Goal: Information Seeking & Learning: Find contact information

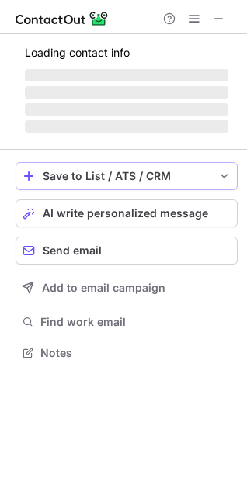
scroll to position [375, 247]
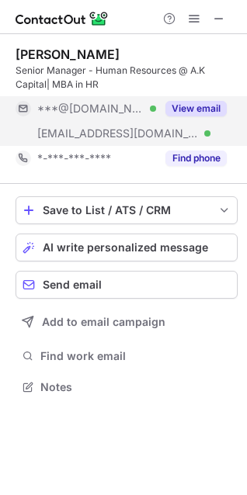
click at [199, 108] on button "View email" at bounding box center [195, 109] width 61 height 16
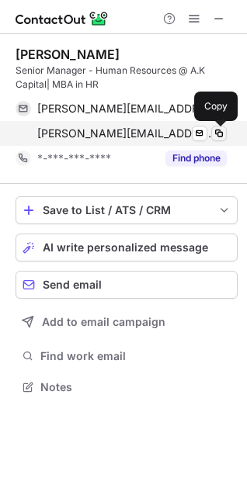
click at [223, 134] on span at bounding box center [218, 133] width 12 height 12
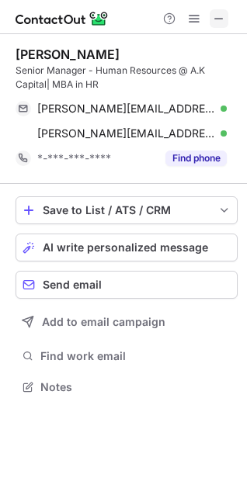
click at [221, 22] on span at bounding box center [218, 18] width 12 height 12
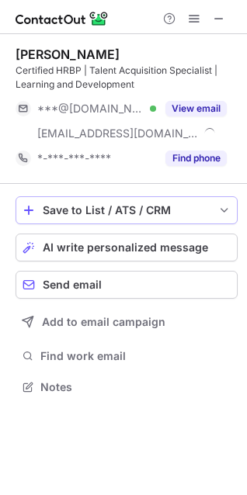
scroll to position [375, 247]
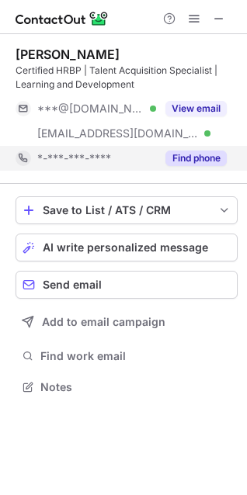
click at [185, 160] on button "Find phone" at bounding box center [195, 158] width 61 height 16
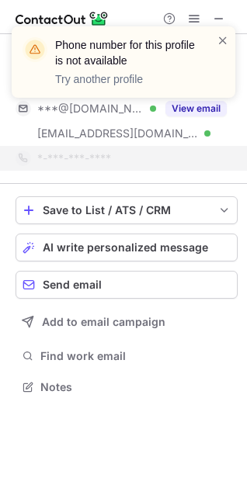
click at [222, 47] on span at bounding box center [222, 41] width 12 height 16
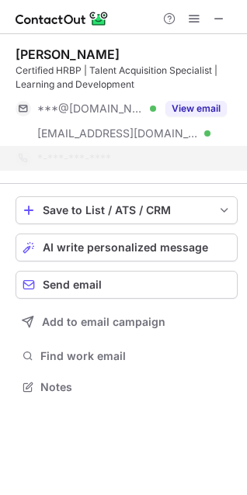
click at [223, 44] on span at bounding box center [222, 41] width 12 height 16
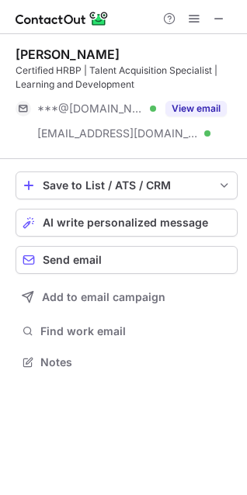
click at [217, 14] on div "Phone number for this profile is not available Try another profile" at bounding box center [123, 26] width 248 height 31
click at [225, 15] on span at bounding box center [218, 18] width 12 height 12
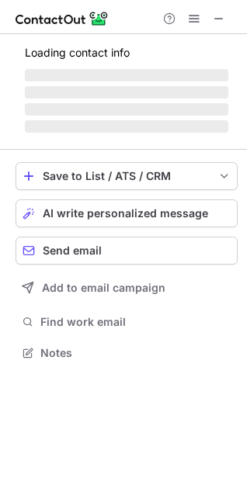
scroll to position [361, 247]
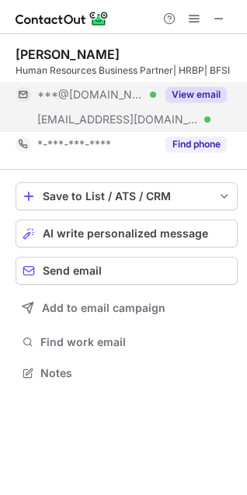
click at [192, 95] on button "View email" at bounding box center [195, 95] width 61 height 16
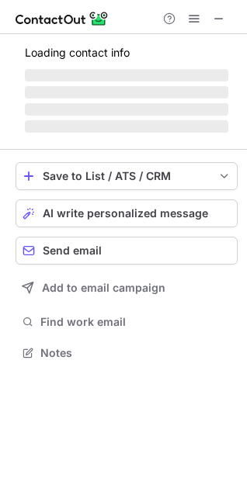
scroll to position [375, 247]
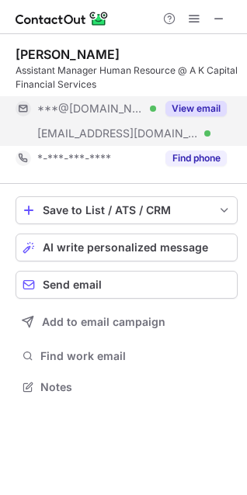
click at [192, 111] on button "View email" at bounding box center [195, 109] width 61 height 16
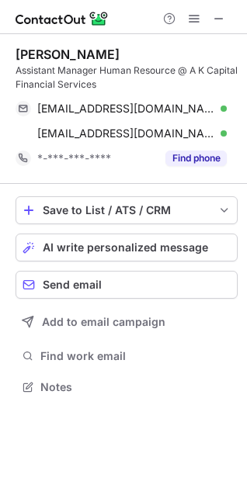
scroll to position [375, 247]
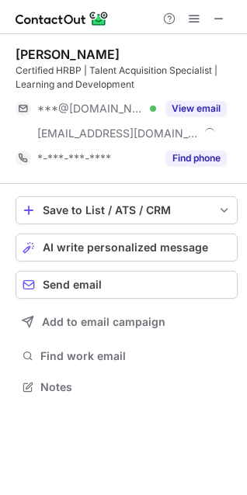
scroll to position [375, 247]
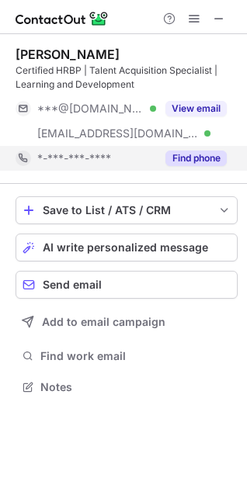
click at [207, 159] on button "Find phone" at bounding box center [195, 158] width 61 height 16
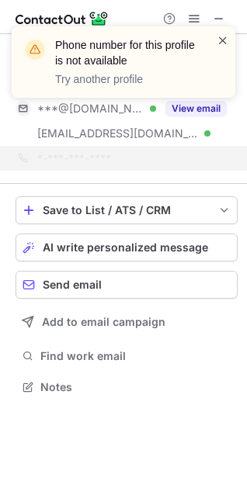
click at [219, 43] on span at bounding box center [222, 41] width 12 height 16
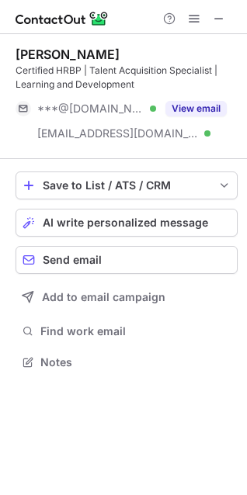
scroll to position [350, 247]
drag, startPoint x: 155, startPoint y: 55, endPoint x: 19, endPoint y: 57, distance: 136.5
click at [19, 57] on div "[PERSON_NAME]" at bounding box center [127, 55] width 222 height 16
copy div "[PERSON_NAME]"
click at [223, 21] on span at bounding box center [218, 18] width 12 height 12
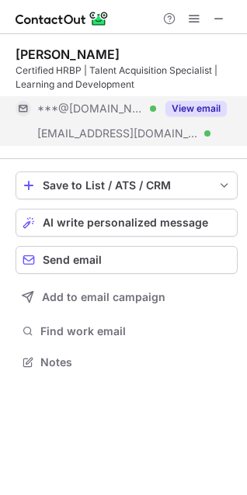
click at [185, 110] on button "View email" at bounding box center [195, 109] width 61 height 16
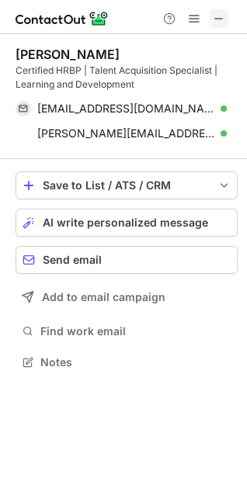
click at [226, 17] on button at bounding box center [218, 18] width 19 height 19
click at [218, 21] on span at bounding box center [218, 18] width 12 height 12
